Goal: Information Seeking & Learning: Understand process/instructions

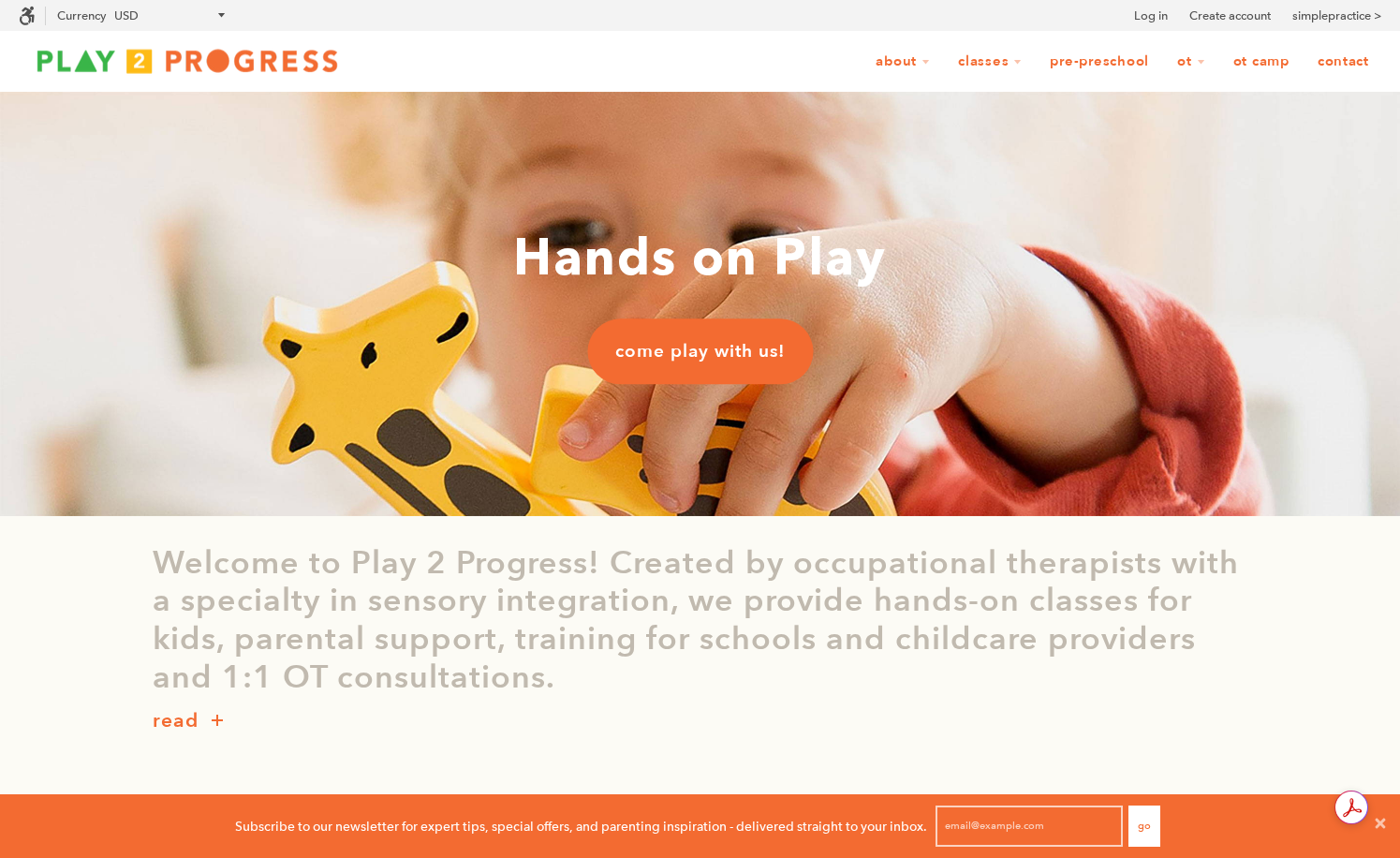
scroll to position [1, 1]
click at [1269, 66] on link "OT Camp" at bounding box center [1262, 62] width 81 height 36
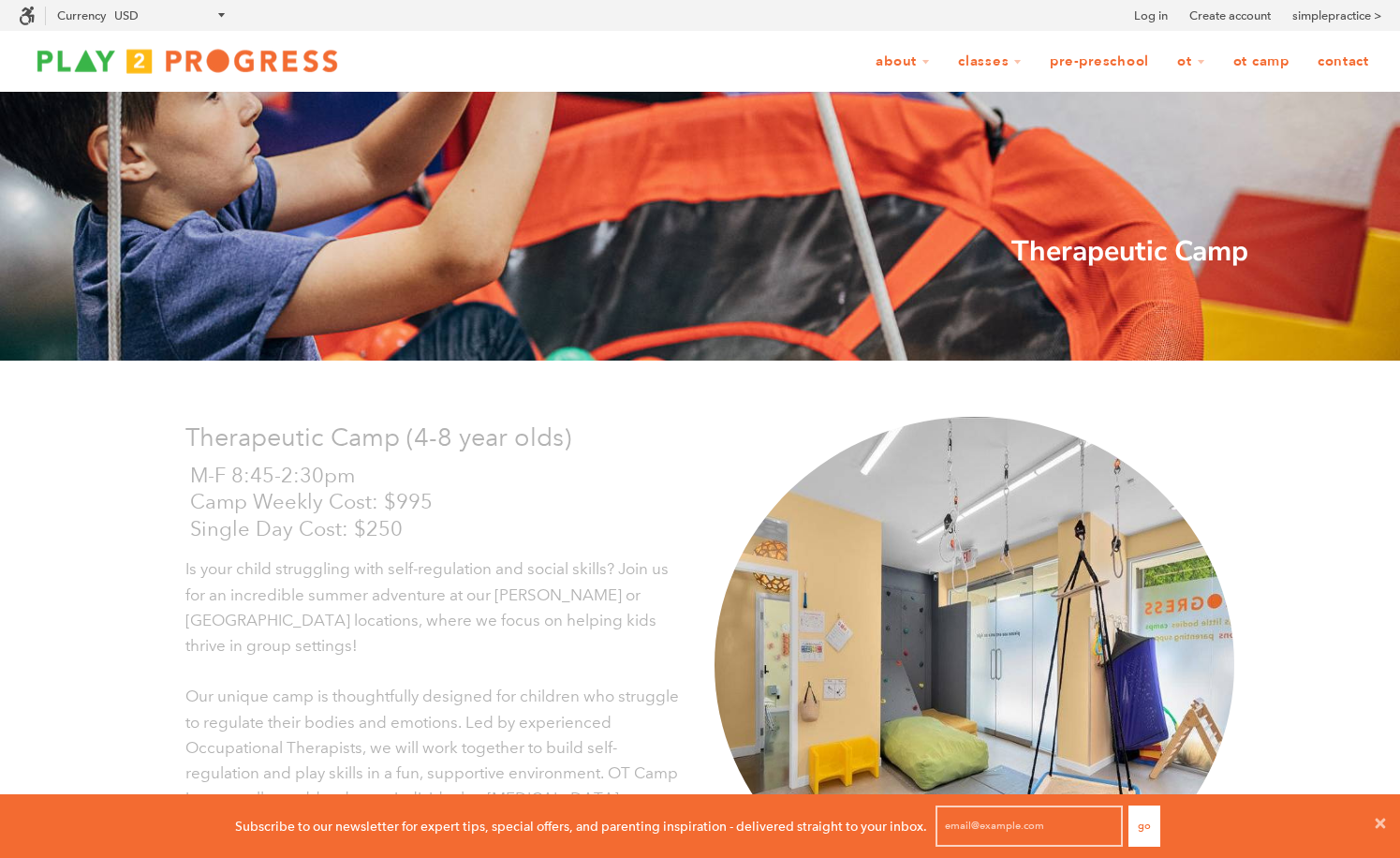
click at [1261, 73] on link "OT Camp" at bounding box center [1262, 62] width 81 height 36
click at [1280, 72] on link "OT Camp" at bounding box center [1262, 62] width 81 height 36
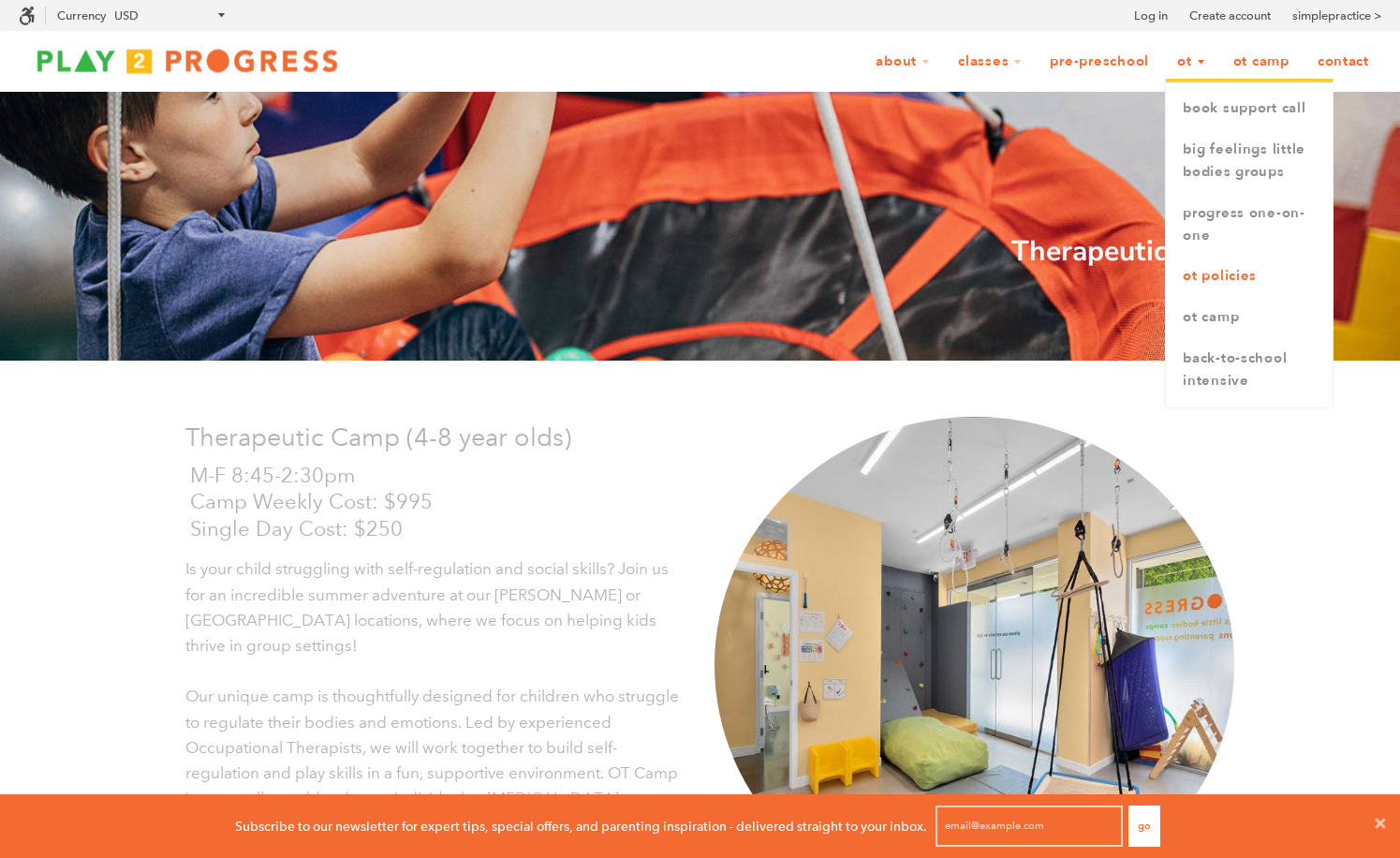
click at [1198, 279] on link "OT Policies" at bounding box center [1248, 277] width 167 height 41
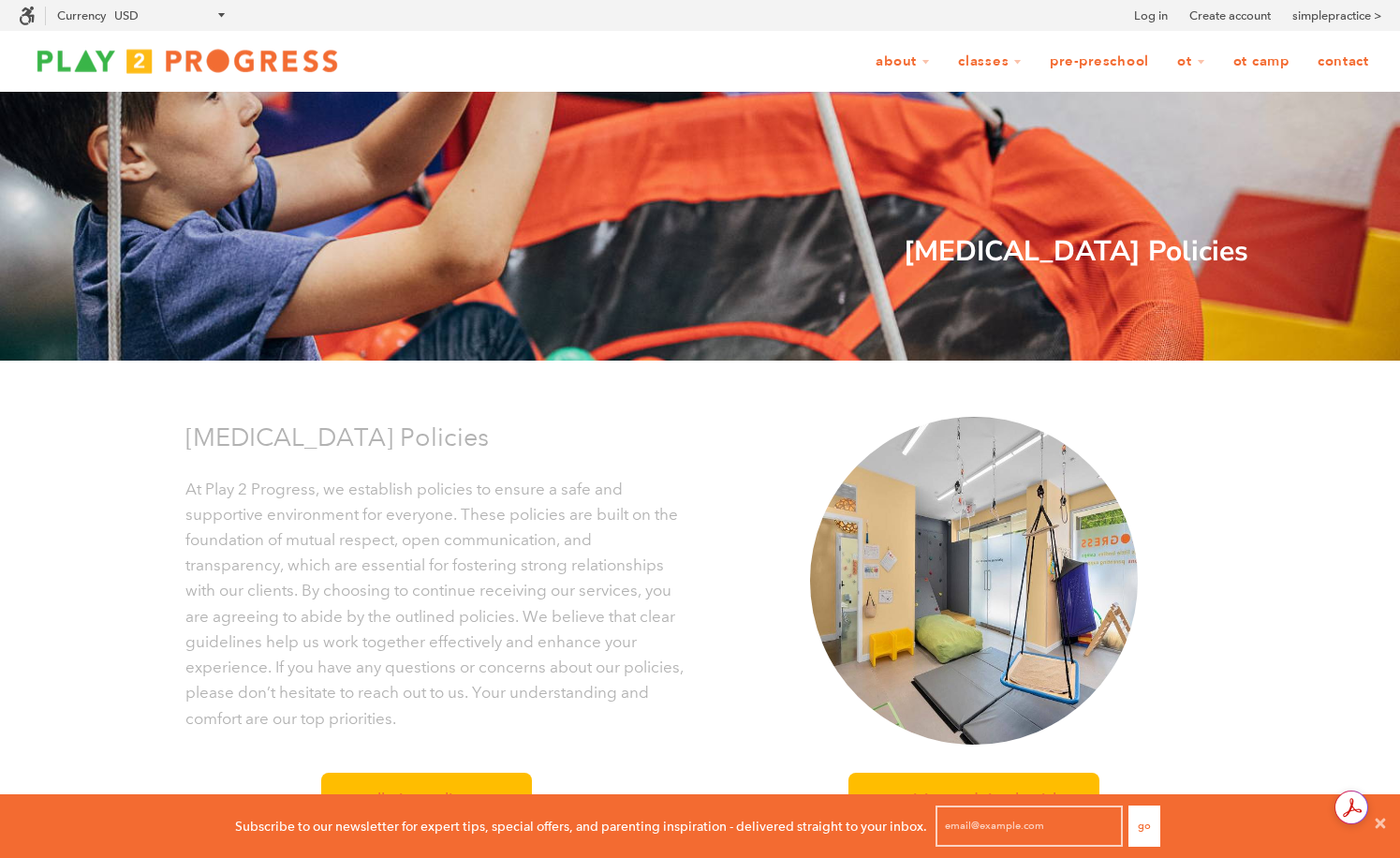
scroll to position [1, 1]
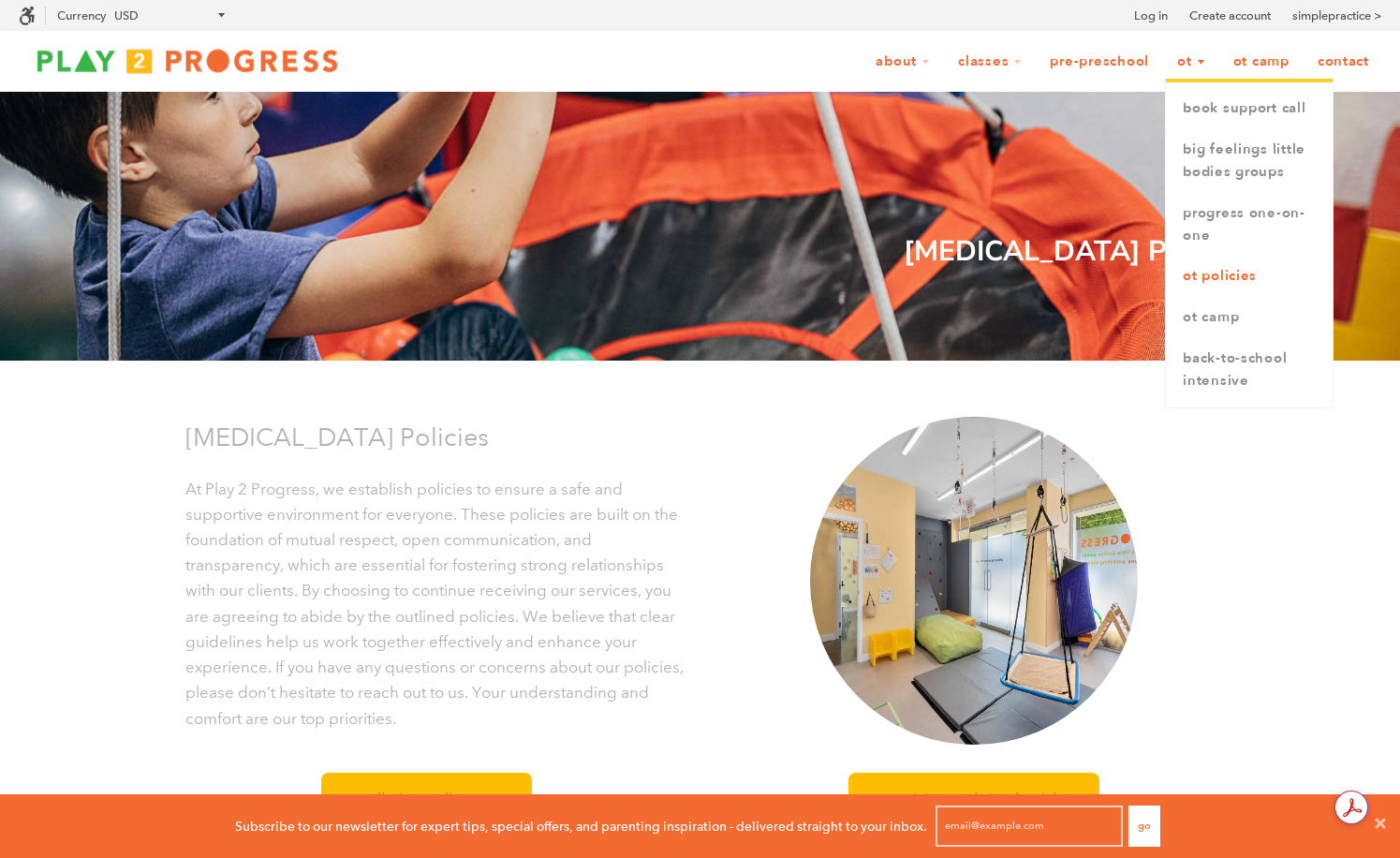
click at [1201, 282] on link "OT Policies" at bounding box center [1248, 277] width 167 height 41
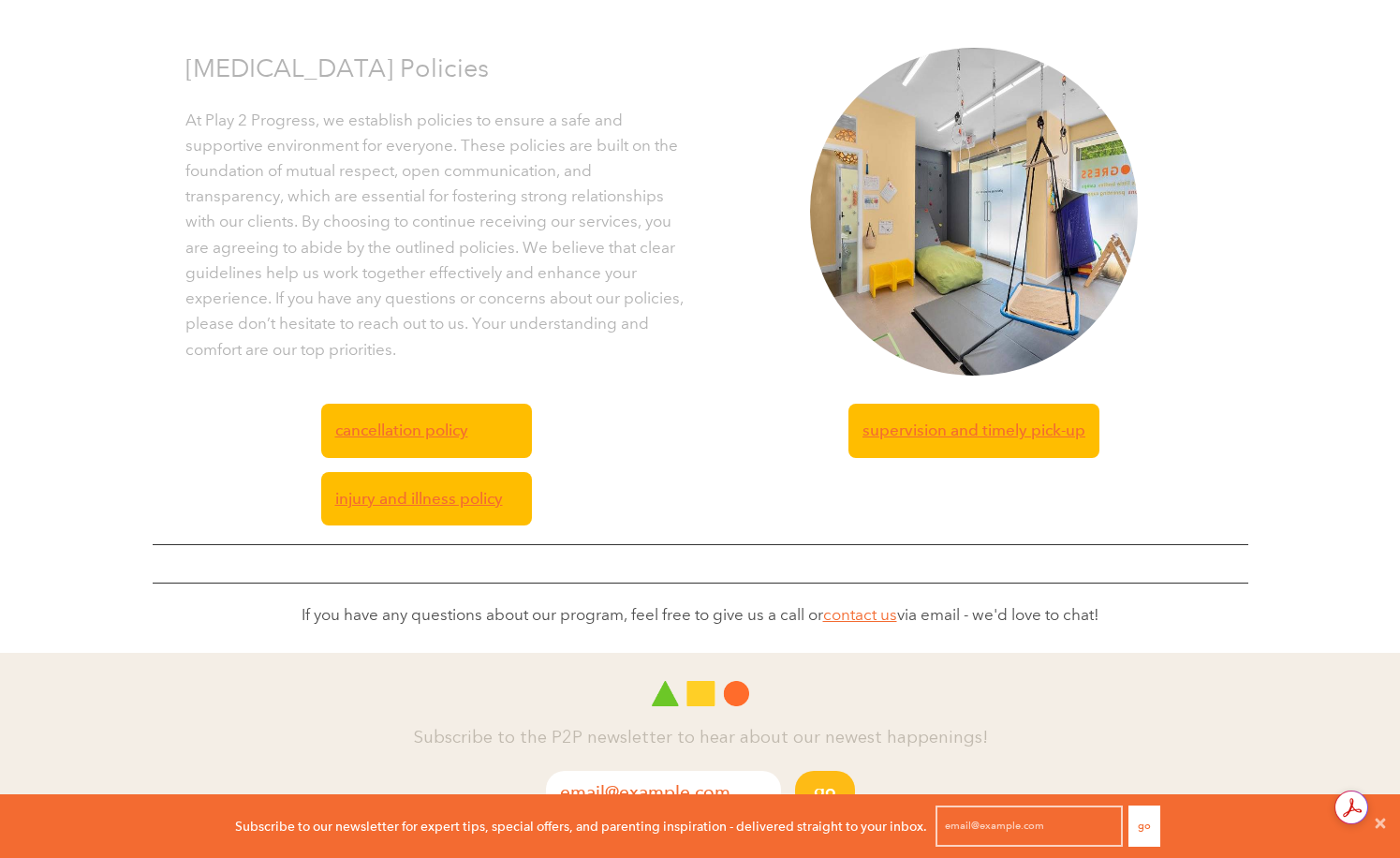
scroll to position [395, 0]
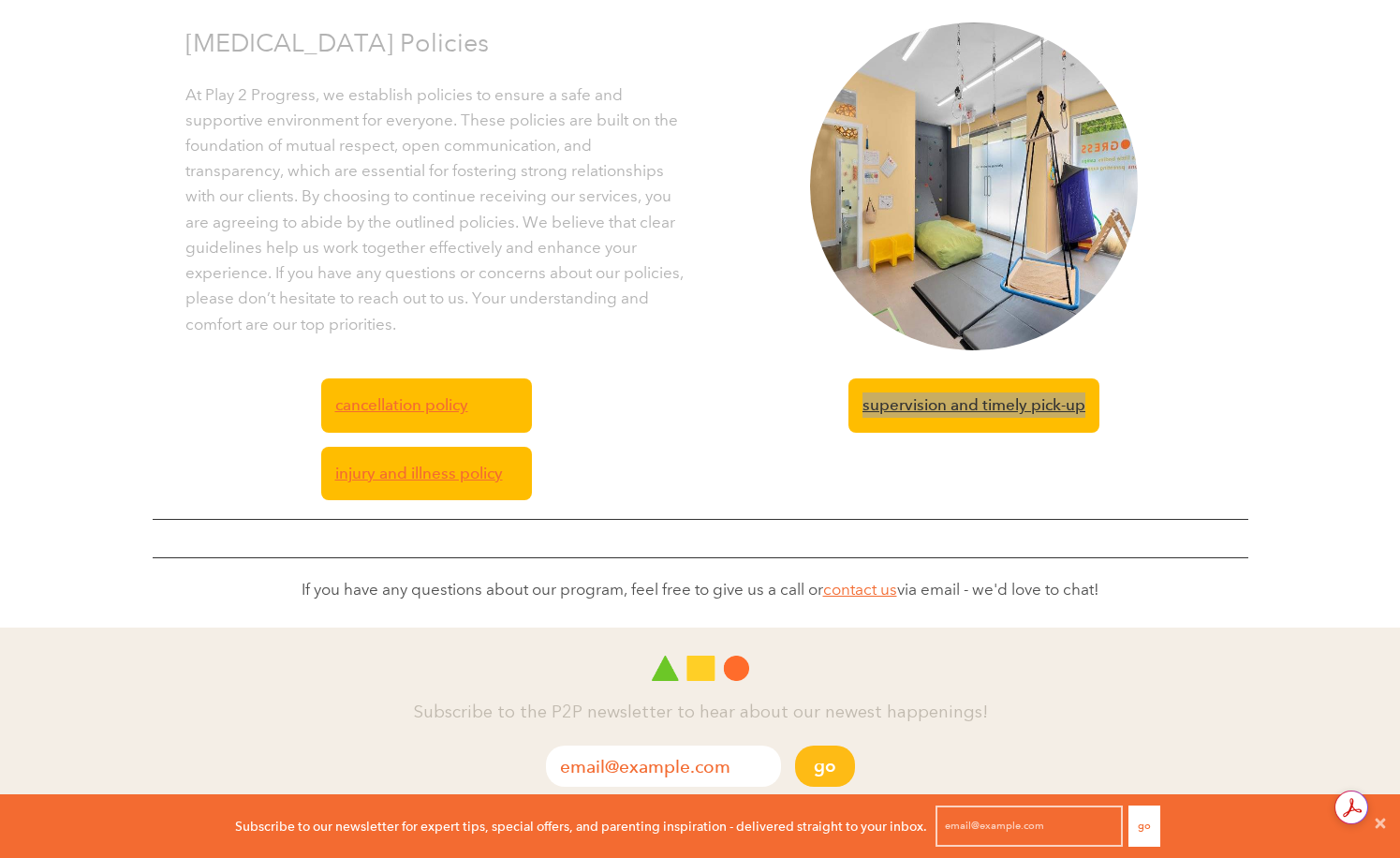
drag, startPoint x: 959, startPoint y: 401, endPoint x: 1262, endPoint y: 1, distance: 501.8
click at [0, 0] on div "Occupational Therapy Policies Occupational Therapy Policies At Play 2 Progress,…" at bounding box center [700, 163] width 1400 height 931
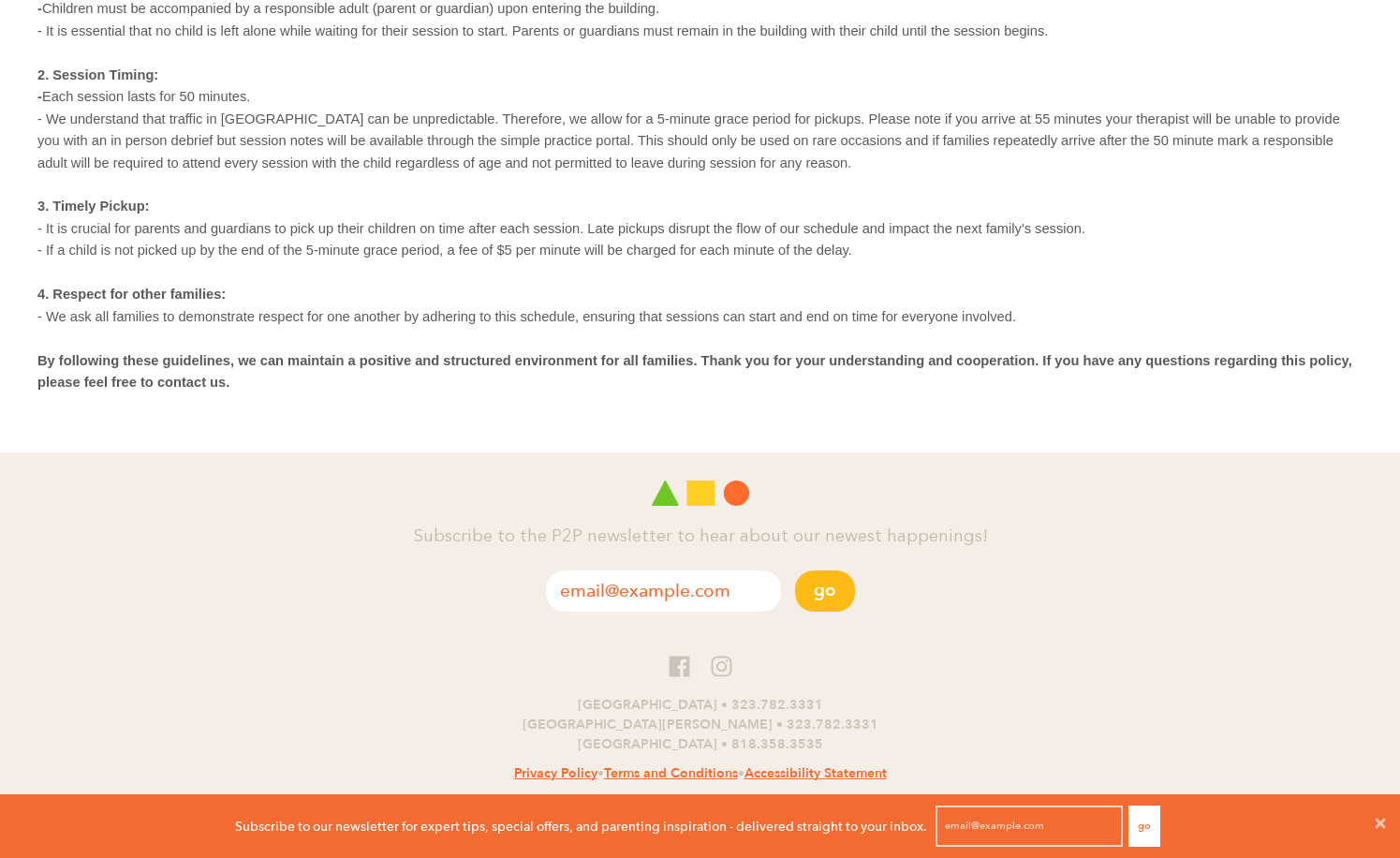
scroll to position [364, 0]
